Goal: Task Accomplishment & Management: Manage account settings

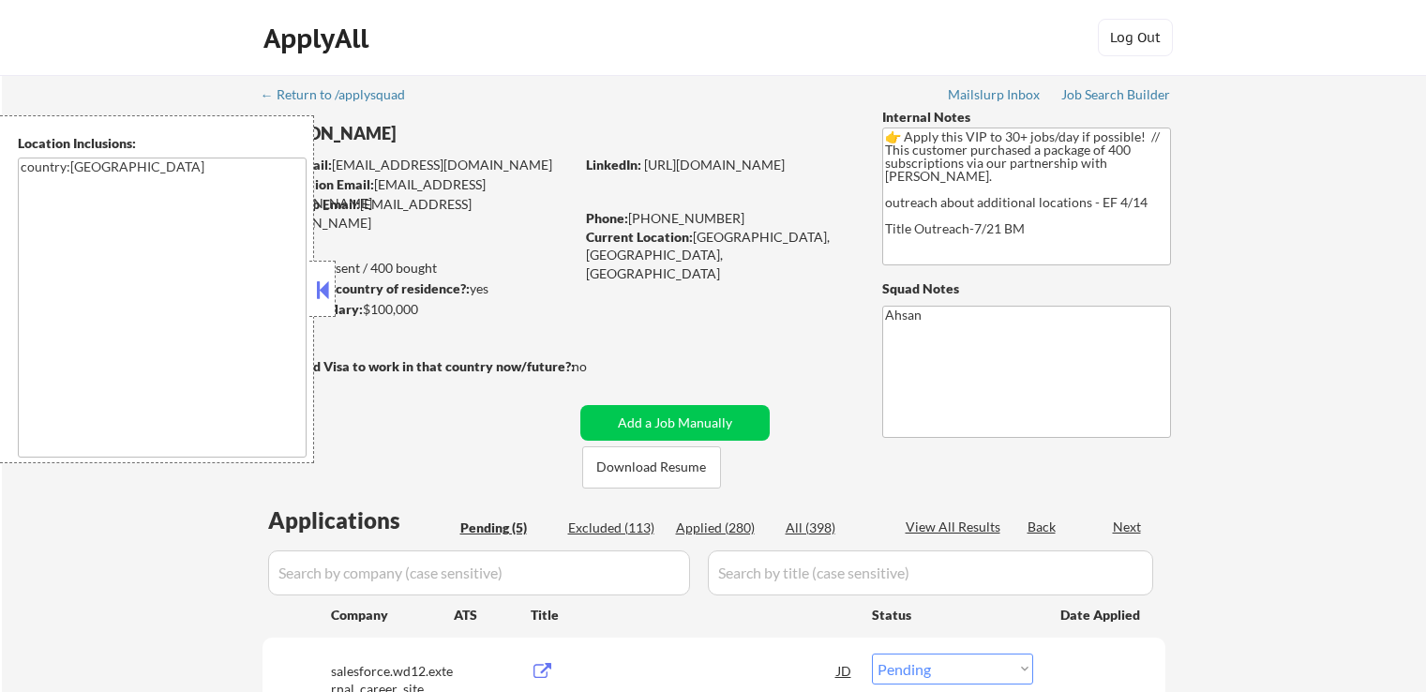
select select ""pending""
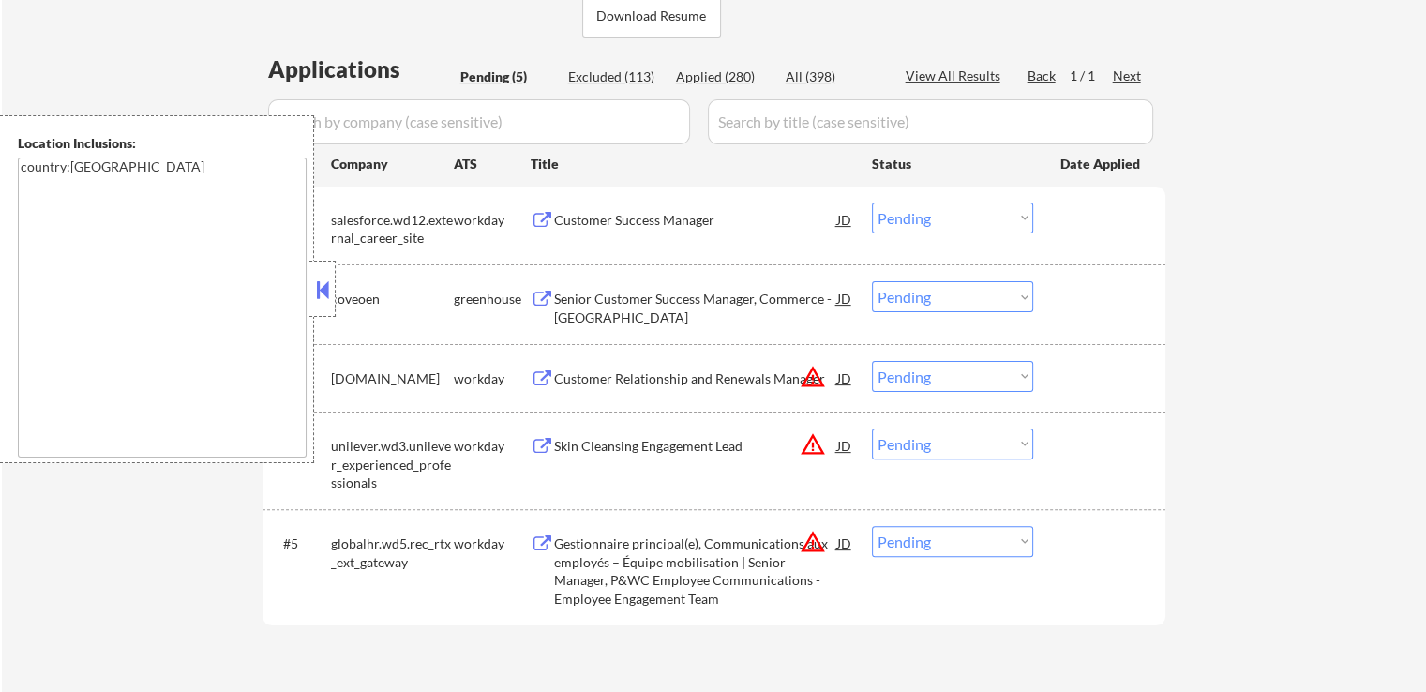
scroll to position [563, 0]
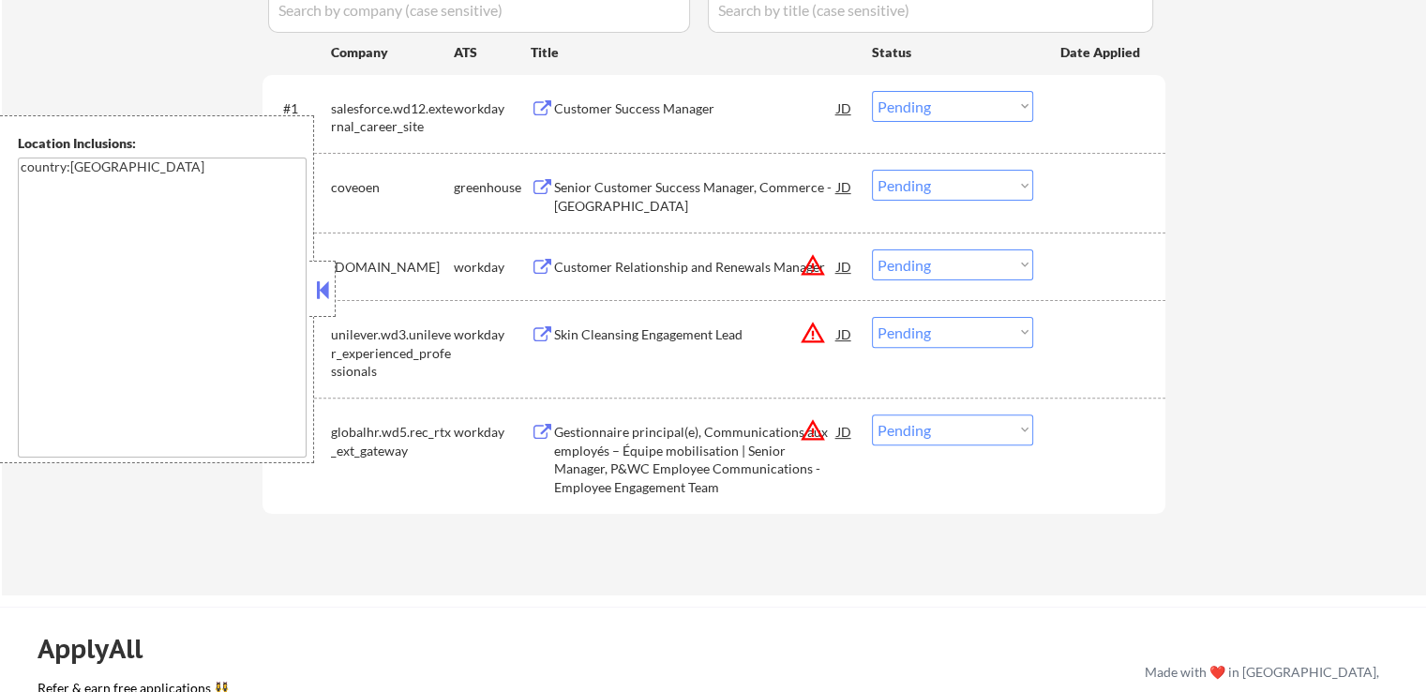
click at [672, 112] on div "Customer Success Manager" at bounding box center [695, 108] width 283 height 19
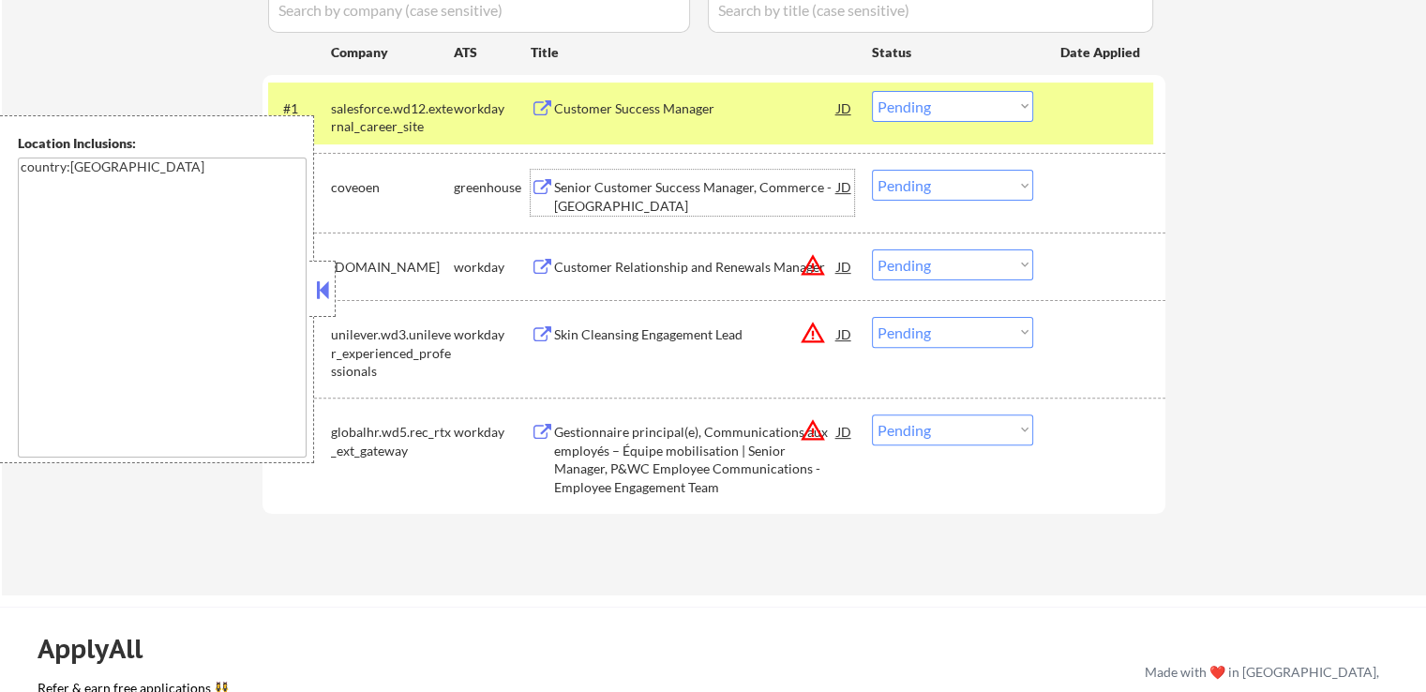
click at [701, 179] on div "Senior Customer Success Manager, Commerce - [GEOGRAPHIC_DATA]" at bounding box center [695, 196] width 283 height 37
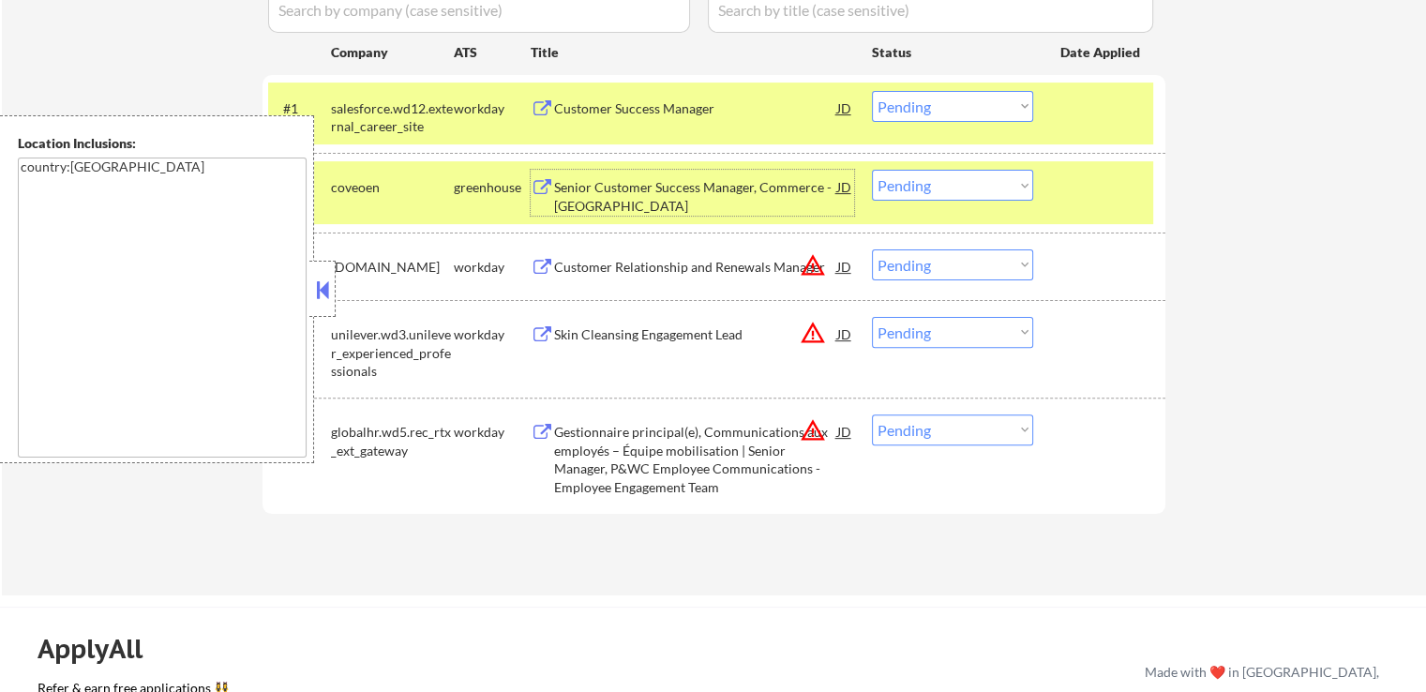
click at [938, 192] on select "Choose an option... Pending Applied Excluded (Questions) Excluded (Expired) Exc…" at bounding box center [952, 185] width 161 height 31
click at [872, 170] on select "Choose an option... Pending Applied Excluded (Questions) Excluded (Expired) Exc…" at bounding box center [952, 185] width 161 height 31
click at [786, 262] on div "Customer Relationship and Renewals Manager" at bounding box center [695, 267] width 283 height 19
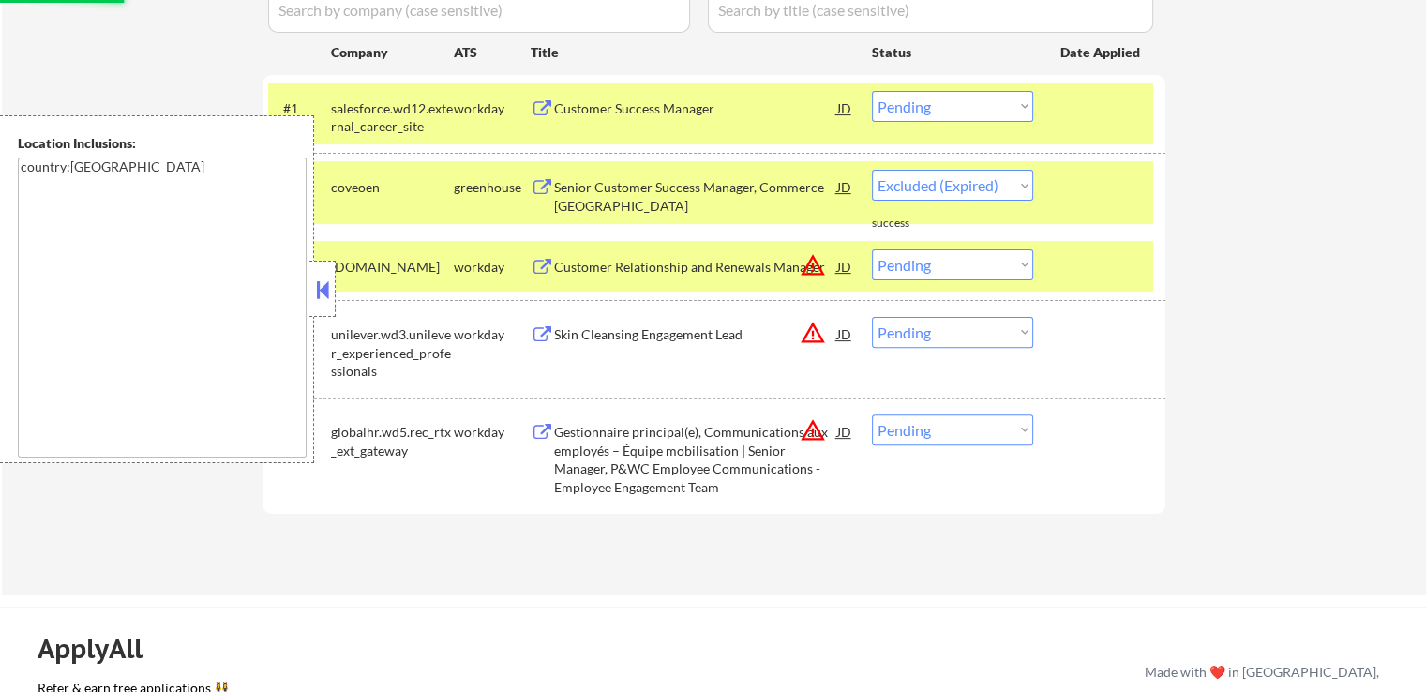
select select ""pending""
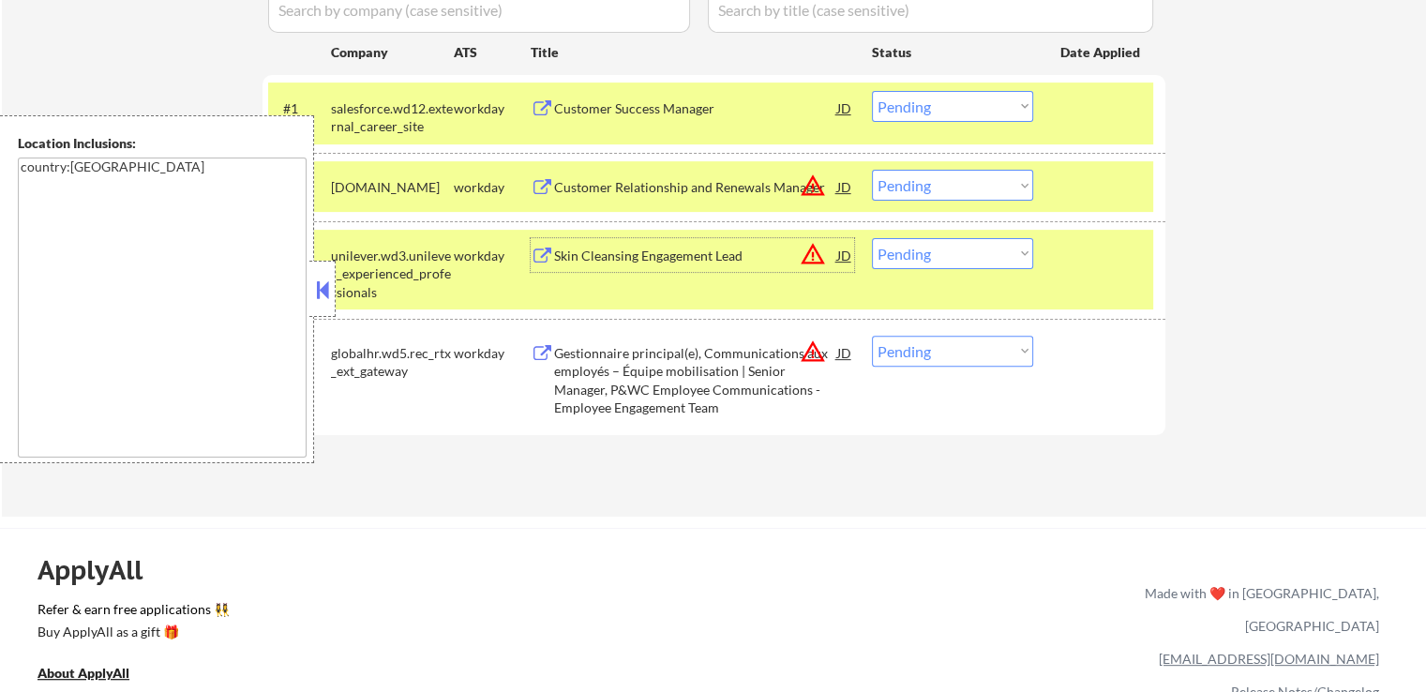
click at [930, 108] on select "Choose an option... Pending Applied Excluded (Questions) Excluded (Expired) Exc…" at bounding box center [952, 106] width 161 height 31
click at [872, 91] on select "Choose an option... Pending Applied Excluded (Questions) Excluded (Expired) Exc…" at bounding box center [952, 106] width 161 height 31
click at [669, 239] on div "Skin Cleansing Engagement Lead" at bounding box center [695, 255] width 283 height 34
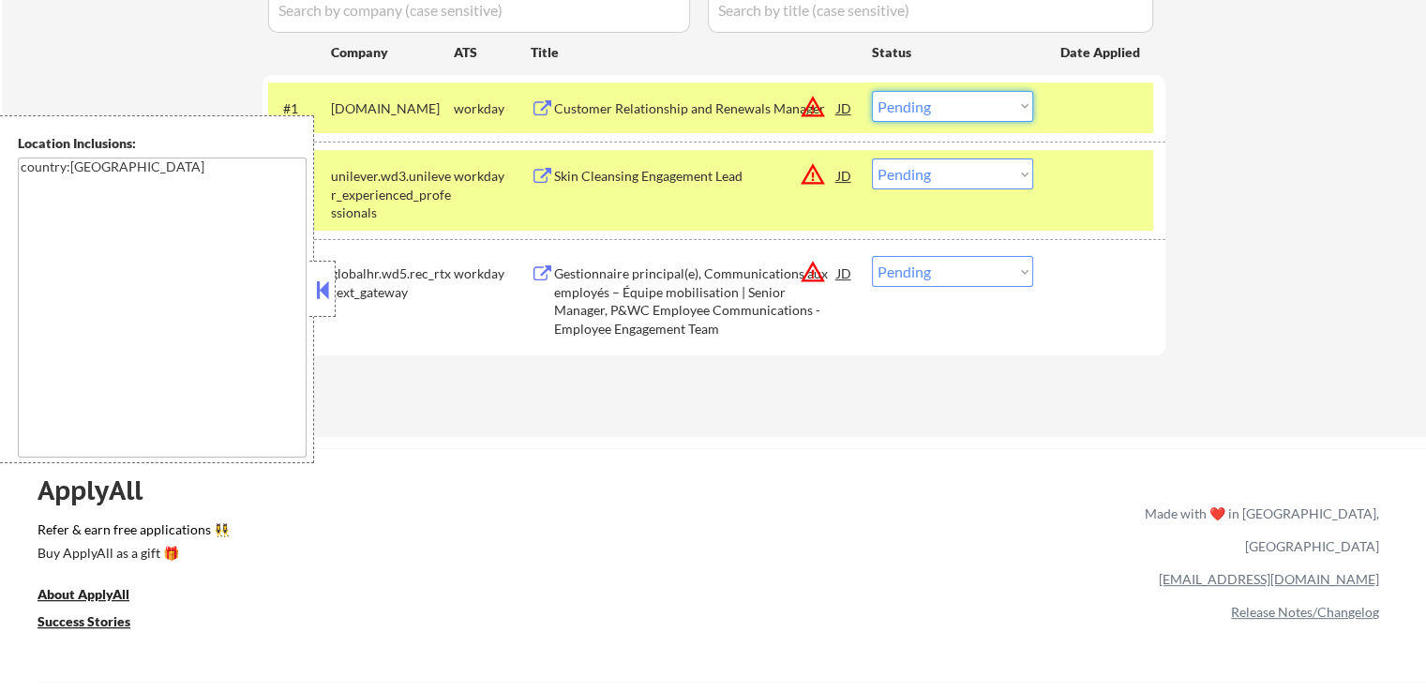
click at [929, 112] on select "Choose an option... Pending Applied Excluded (Questions) Excluded (Expired) Exc…" at bounding box center [952, 106] width 161 height 31
click at [872, 91] on select "Choose an option... Pending Applied Excluded (Questions) Excluded (Expired) Exc…" at bounding box center [952, 106] width 161 height 31
click at [701, 284] on div "Gestionnaire principal(e), Communications aux employés – Équipe mobilisation | …" at bounding box center [695, 300] width 283 height 73
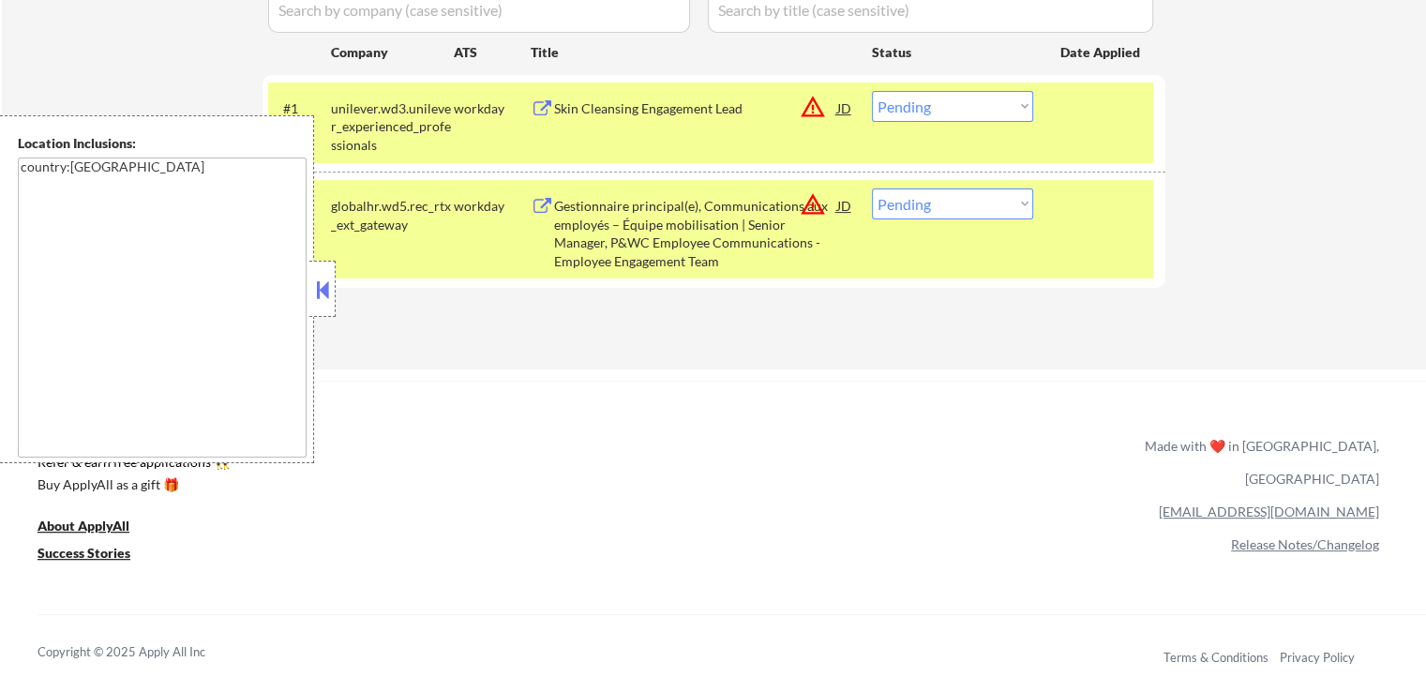
drag, startPoint x: 915, startPoint y: 101, endPoint x: 904, endPoint y: 121, distance: 22.7
click at [915, 101] on select "Choose an option... Pending Applied Excluded (Questions) Excluded (Expired) Exc…" at bounding box center [952, 106] width 161 height 31
click at [872, 91] on select "Choose an option... Pending Applied Excluded (Questions) Excluded (Expired) Exc…" at bounding box center [952, 106] width 161 height 31
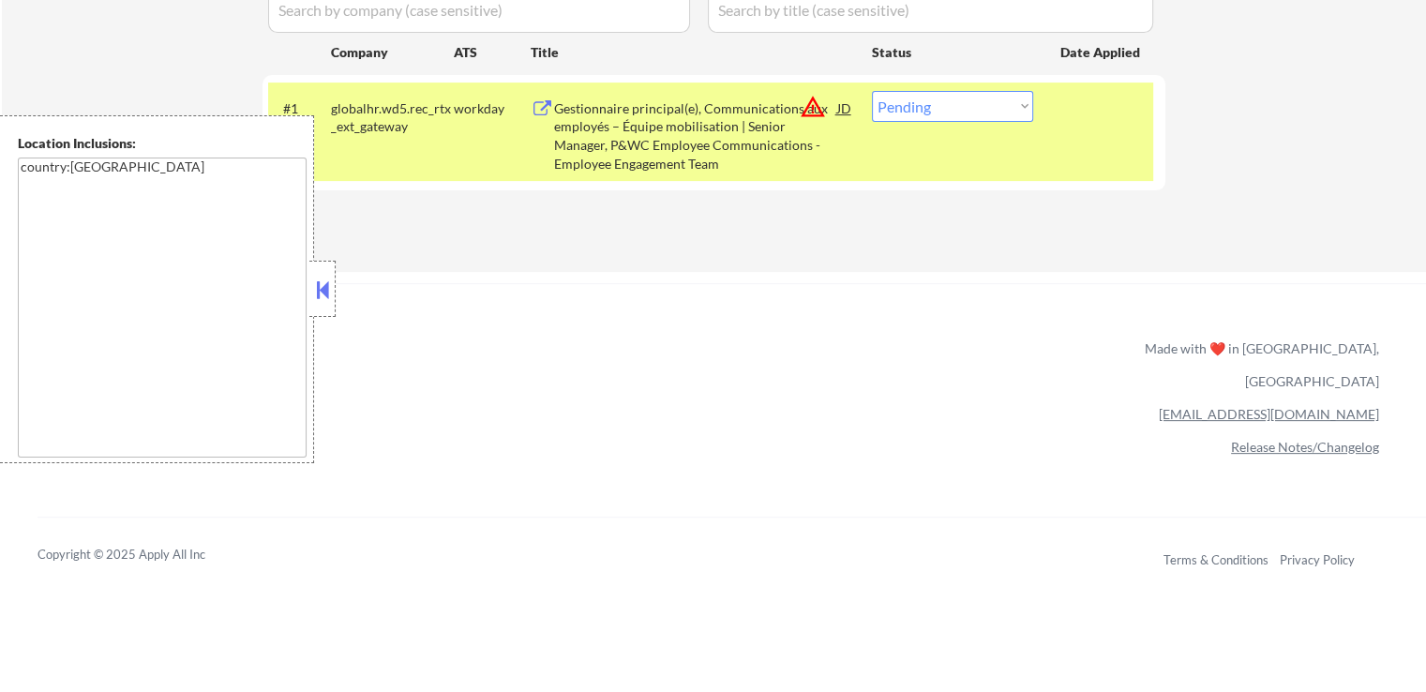
click at [938, 101] on select "Choose an option... Pending Applied Excluded (Questions) Excluded (Expired) Exc…" at bounding box center [952, 106] width 161 height 31
select select ""excluded__expired_""
click at [872, 91] on select "Choose an option... Pending Applied Excluded (Questions) Excluded (Expired) Exc…" at bounding box center [952, 106] width 161 height 31
click at [915, 233] on div "Applications Pending (1) Excluded (114) Applied (283) All (398) View All Result…" at bounding box center [714, 89] width 903 height 294
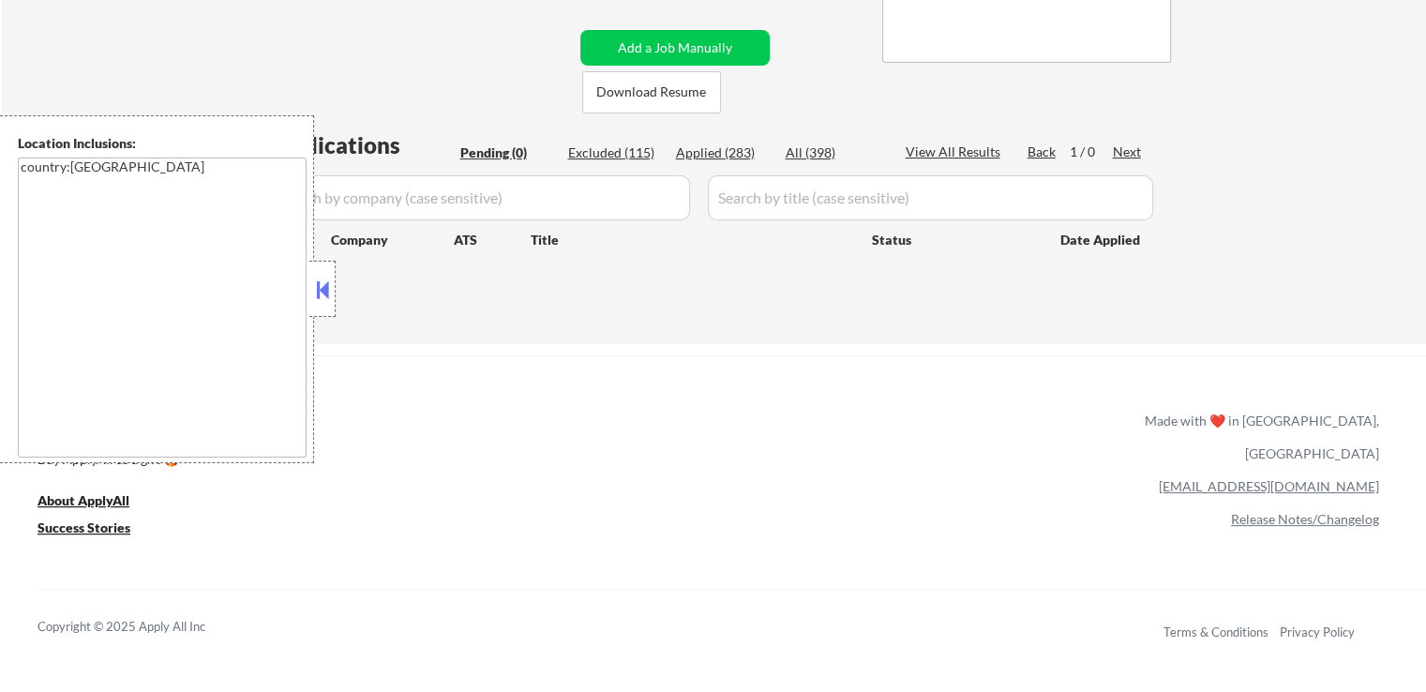
scroll to position [375, 0]
